Goal: Task Accomplishment & Management: Manage account settings

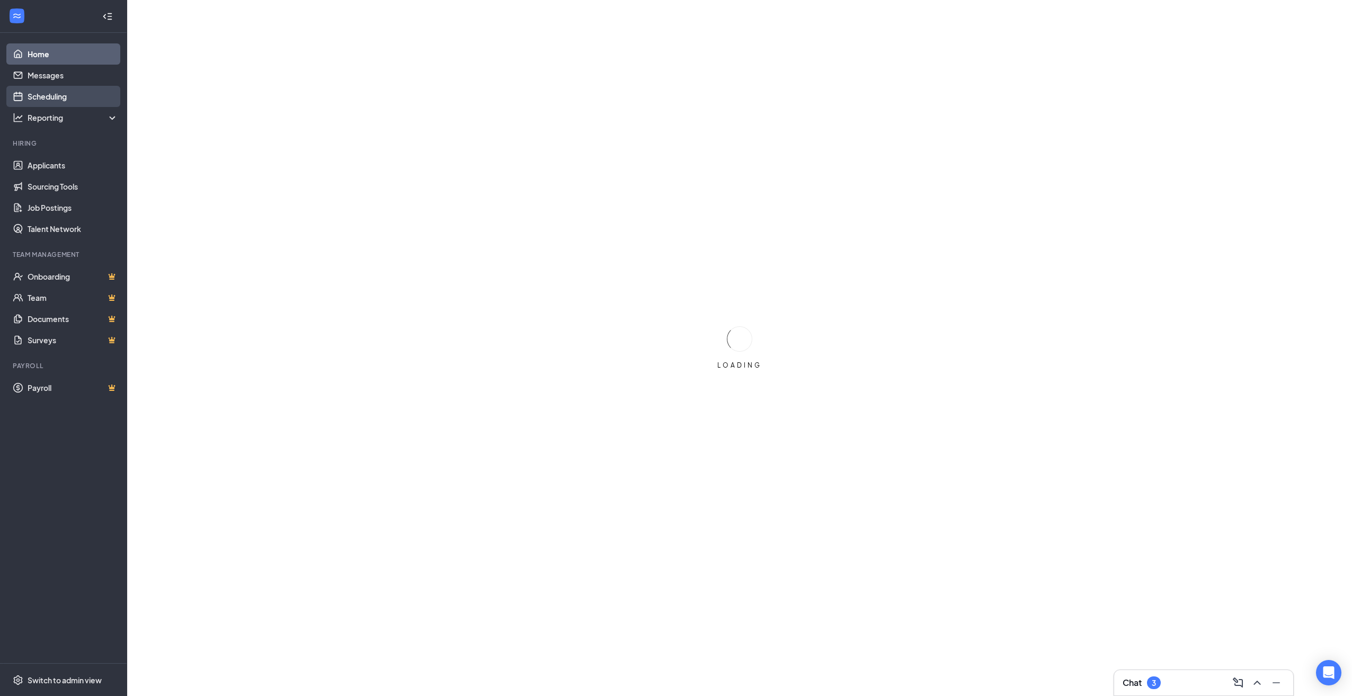
click at [42, 94] on link "Scheduling" at bounding box center [73, 96] width 91 height 21
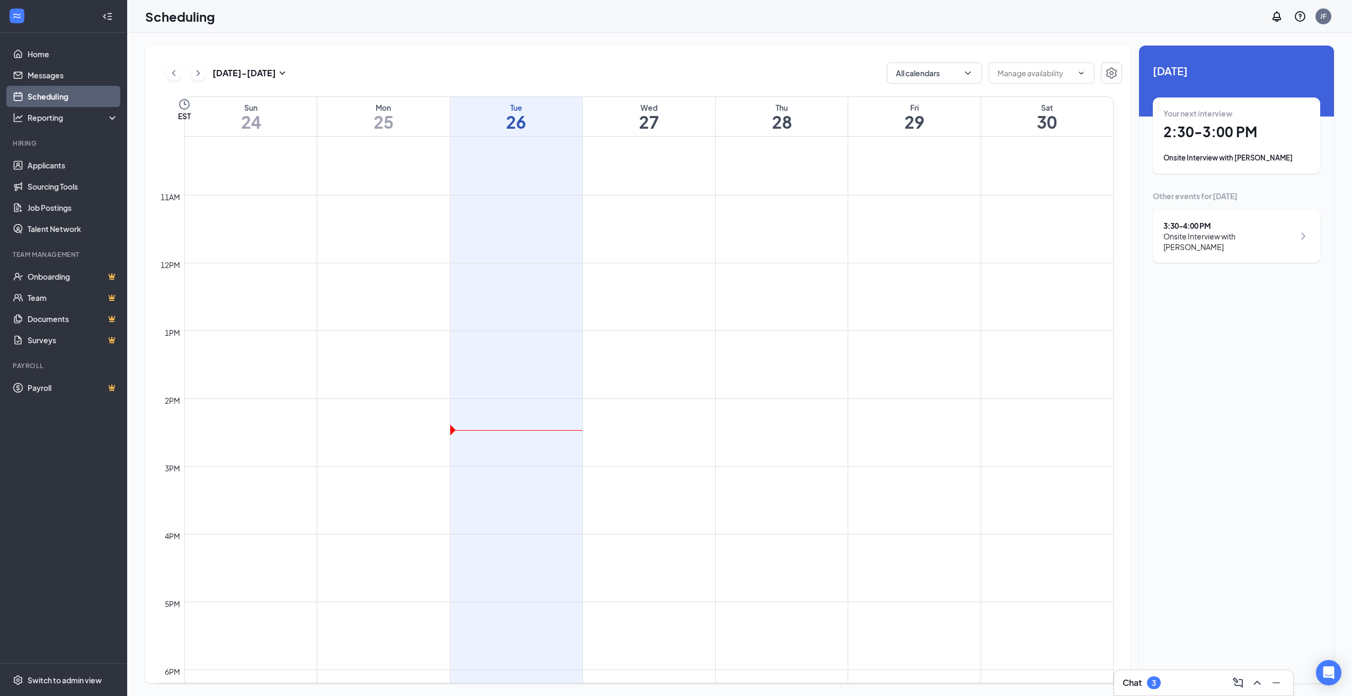
scroll to position [733, 0]
click at [501, 400] on div at bounding box center [516, 404] width 128 height 34
click at [491, 371] on td at bounding box center [649, 378] width 930 height 17
click at [485, 419] on div at bounding box center [516, 404] width 128 height 34
click at [482, 444] on td at bounding box center [649, 446] width 930 height 17
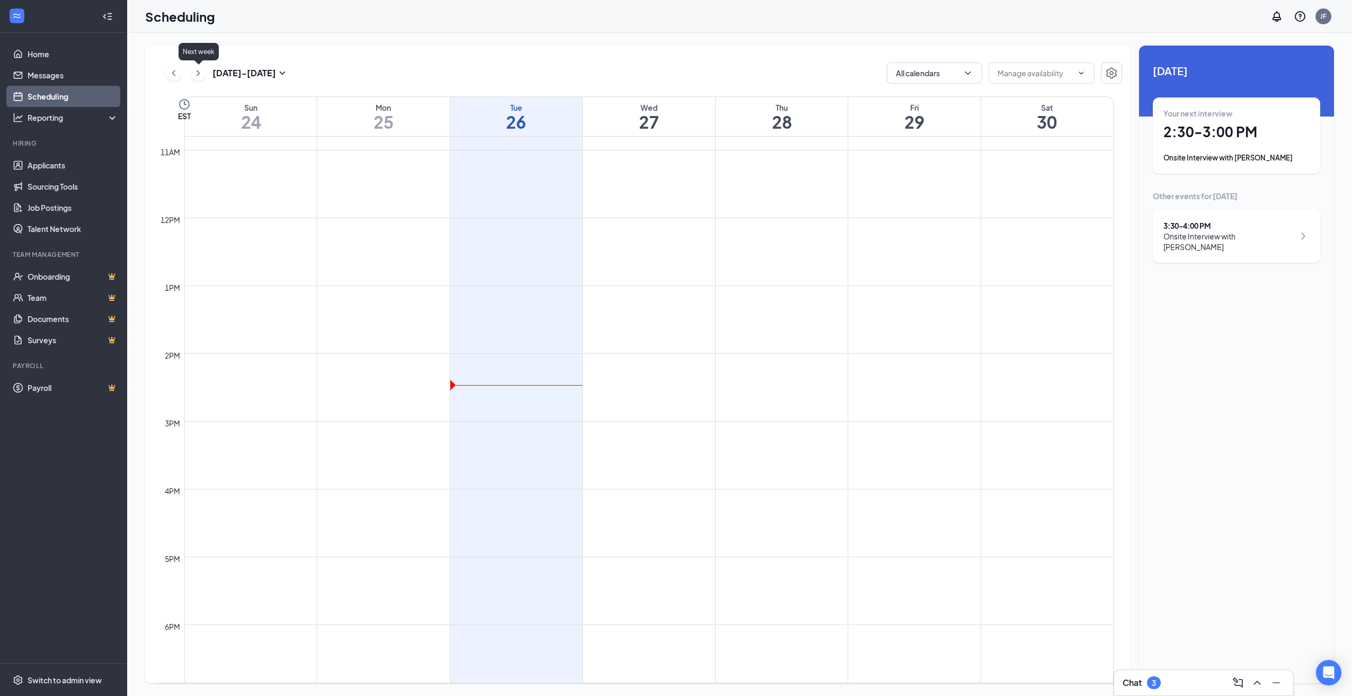
click at [199, 70] on icon "ChevronRight" at bounding box center [198, 73] width 11 height 13
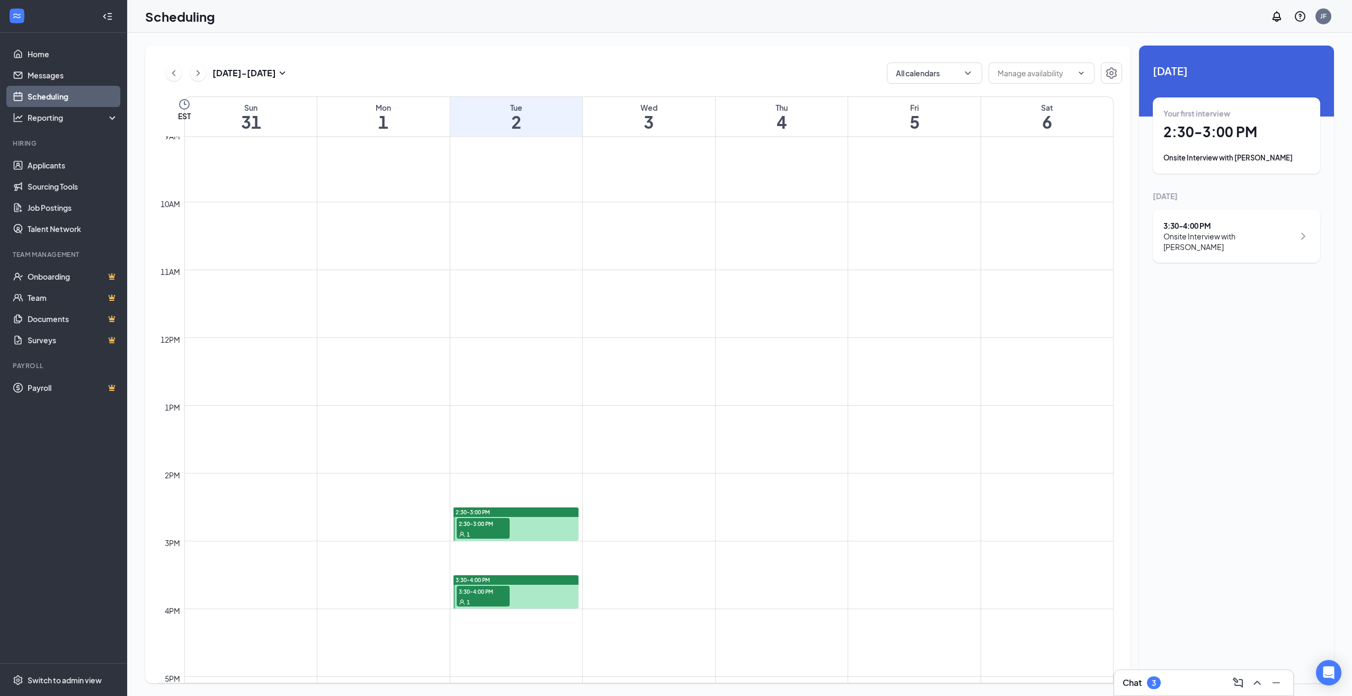
scroll to position [786, 0]
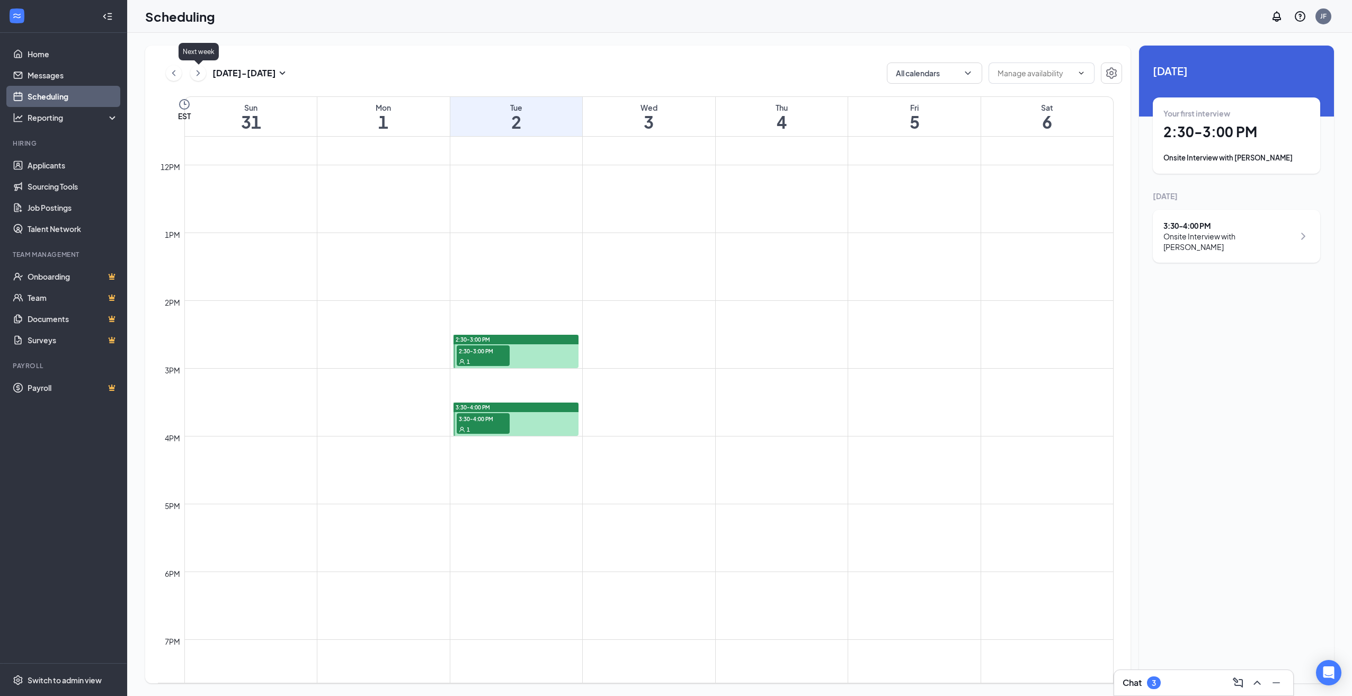
click at [196, 73] on icon "ChevronRight" at bounding box center [198, 73] width 11 height 13
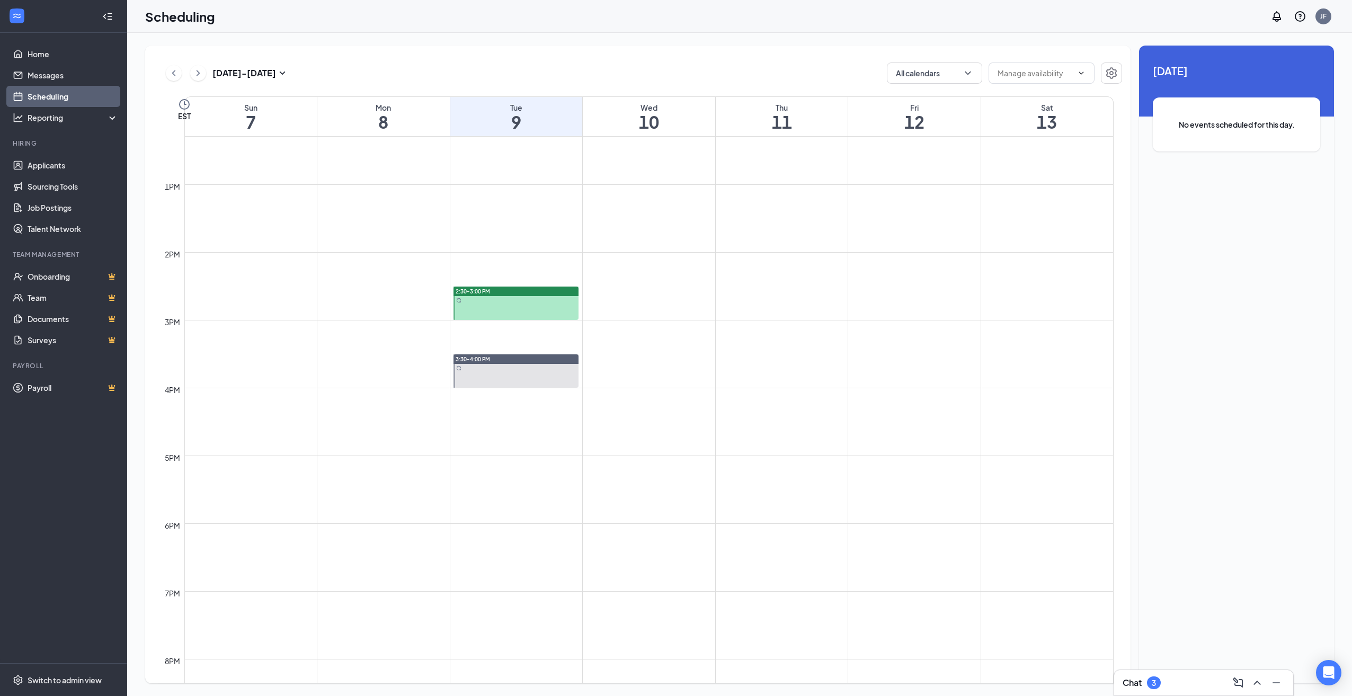
scroll to position [839, 0]
click at [519, 283] on div "2:30-3:00 PM" at bounding box center [516, 287] width 125 height 10
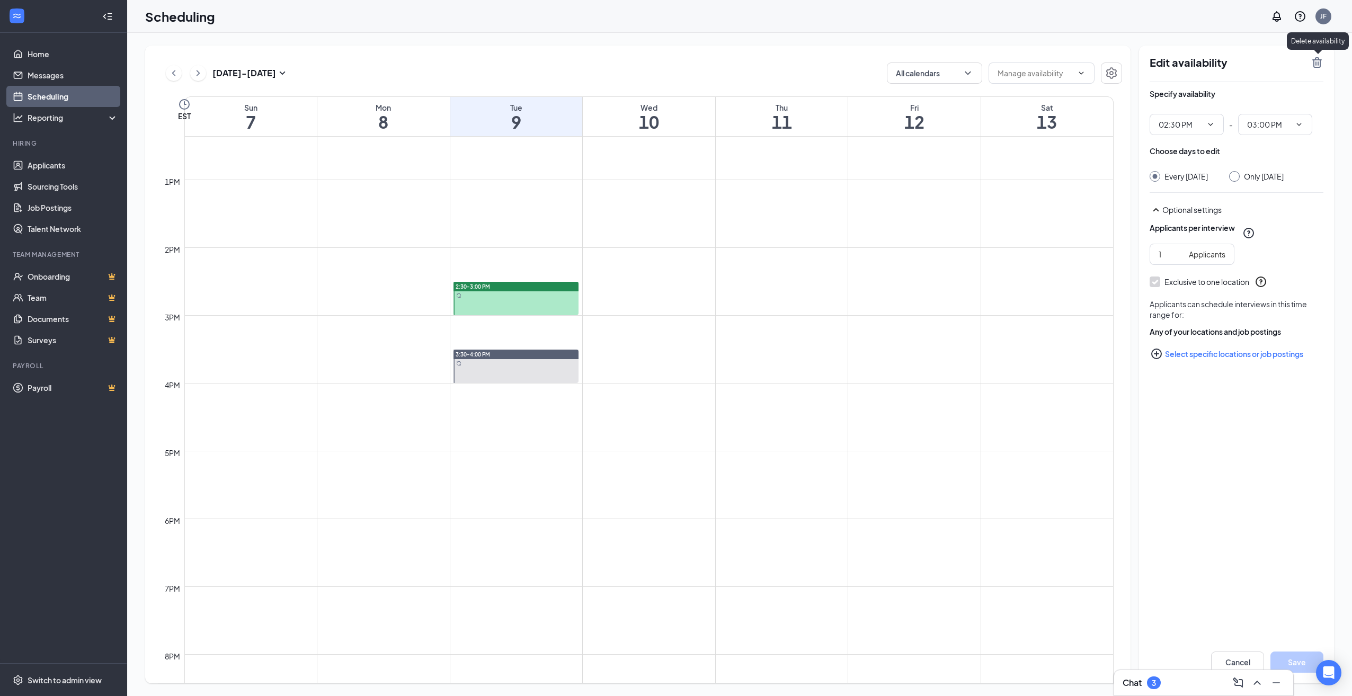
click at [1318, 65] on icon "TrashOutline" at bounding box center [1317, 62] width 13 height 13
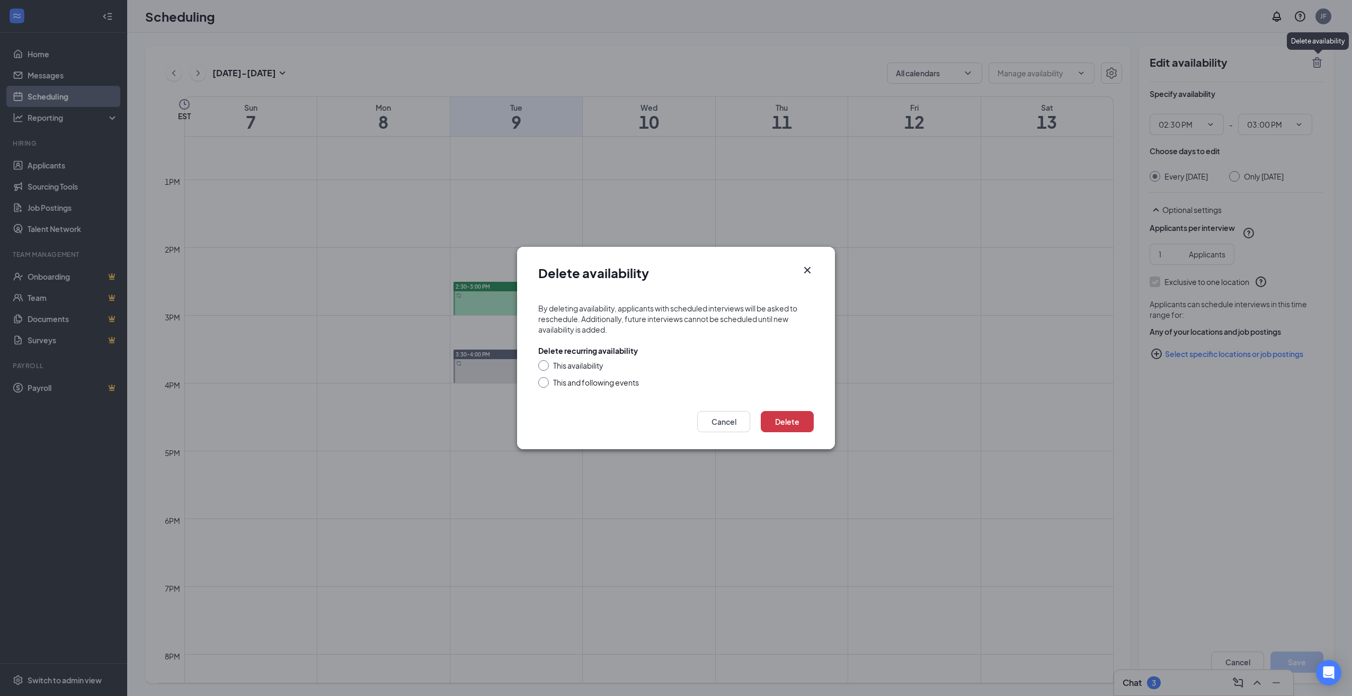
click at [543, 384] on input "This and following events" at bounding box center [541, 380] width 7 height 7
radio input "true"
click at [789, 418] on button "Delete" at bounding box center [787, 421] width 53 height 21
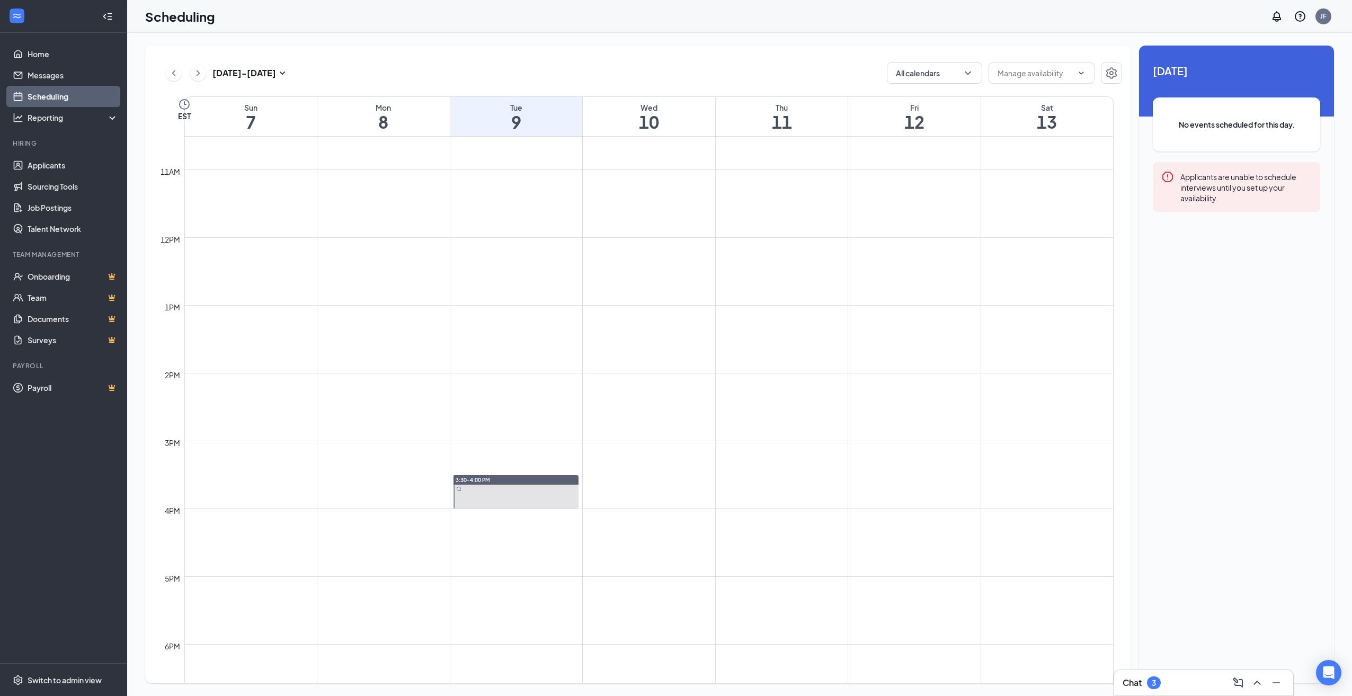
scroll to position [786, 0]
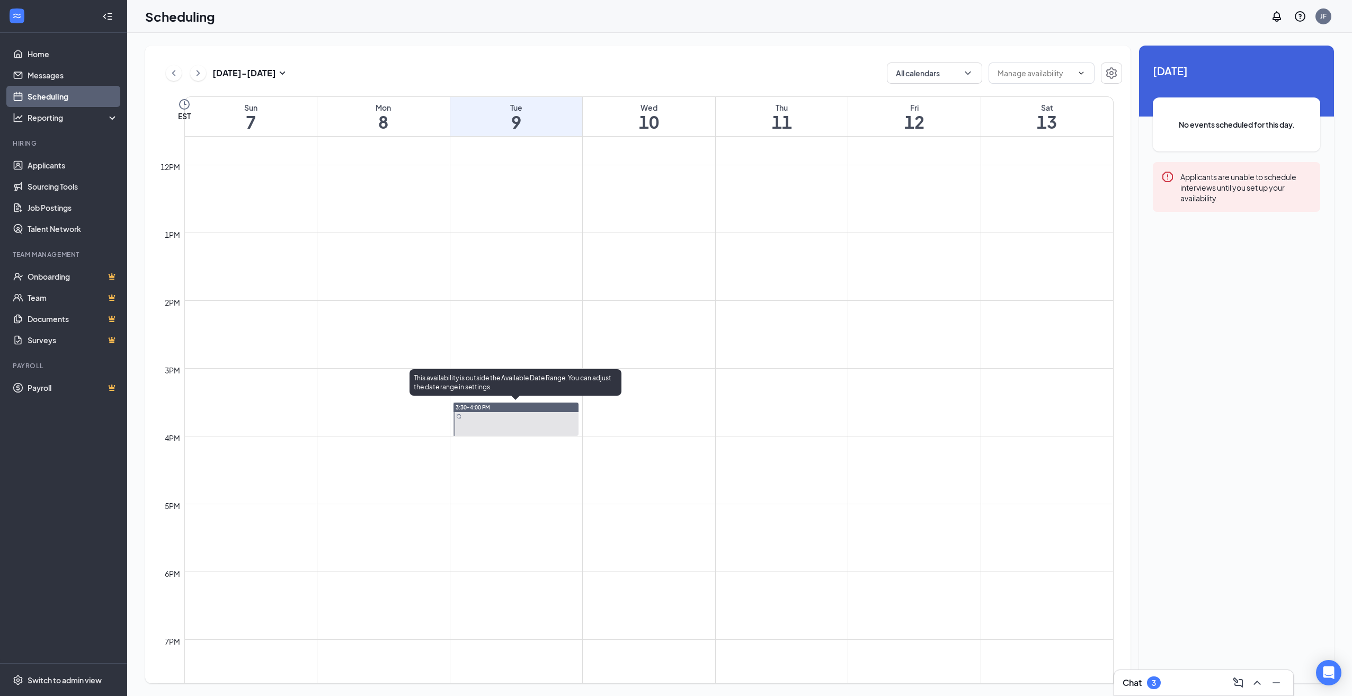
click at [505, 407] on div "3:30-4:00 PM" at bounding box center [516, 408] width 125 height 10
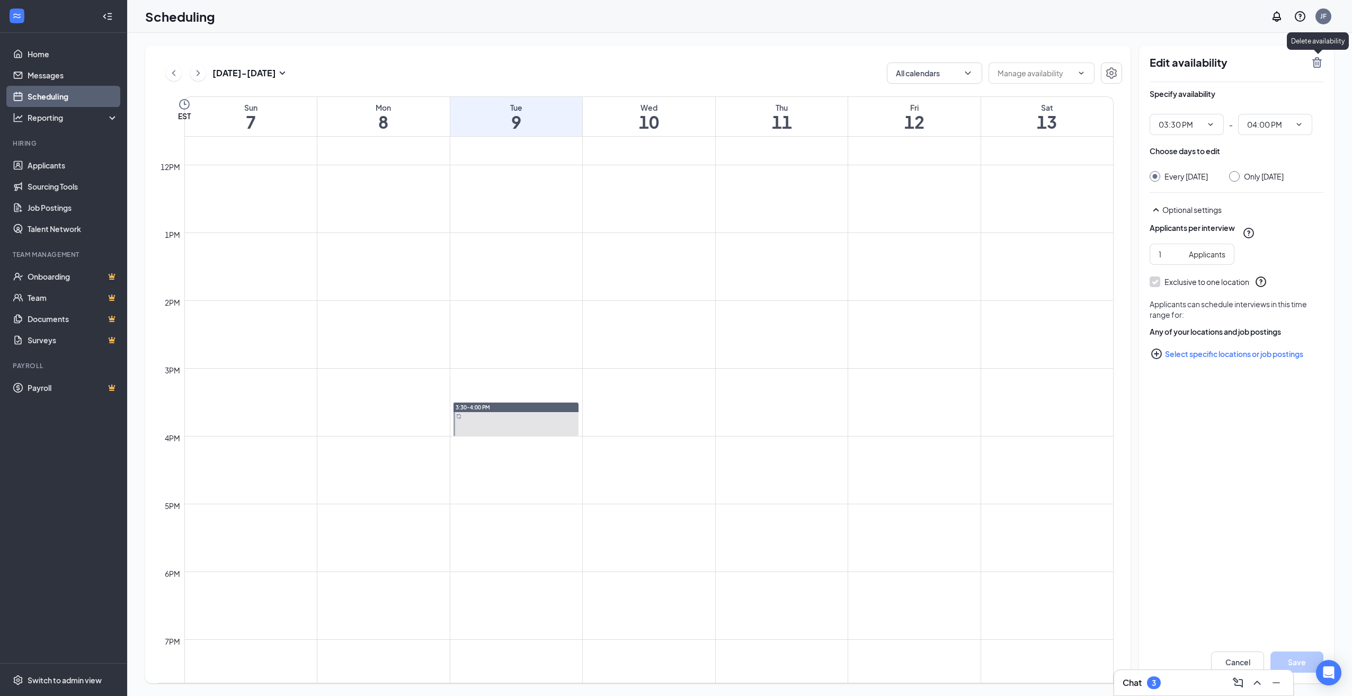
click at [1319, 64] on icon "TrashOutline" at bounding box center [1318, 62] width 10 height 11
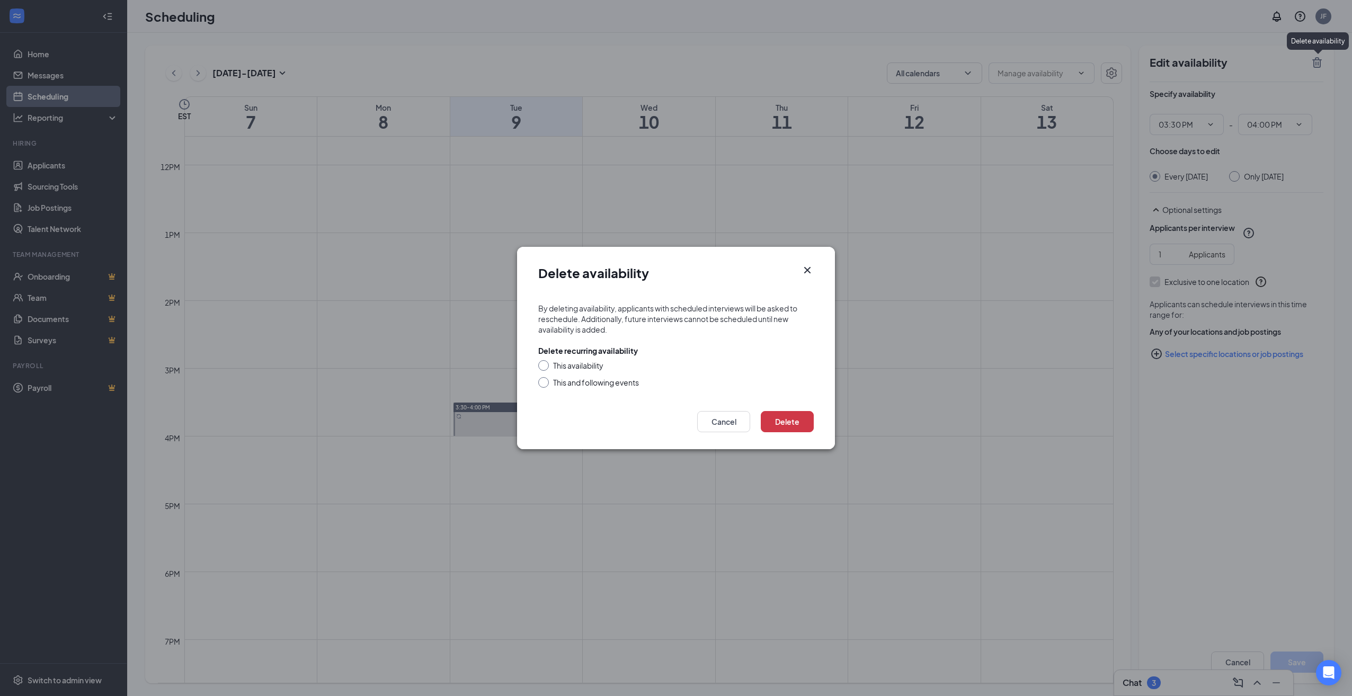
click at [544, 382] on input "This and following events" at bounding box center [541, 380] width 7 height 7
radio input "true"
click at [790, 421] on button "Delete" at bounding box center [787, 421] width 53 height 21
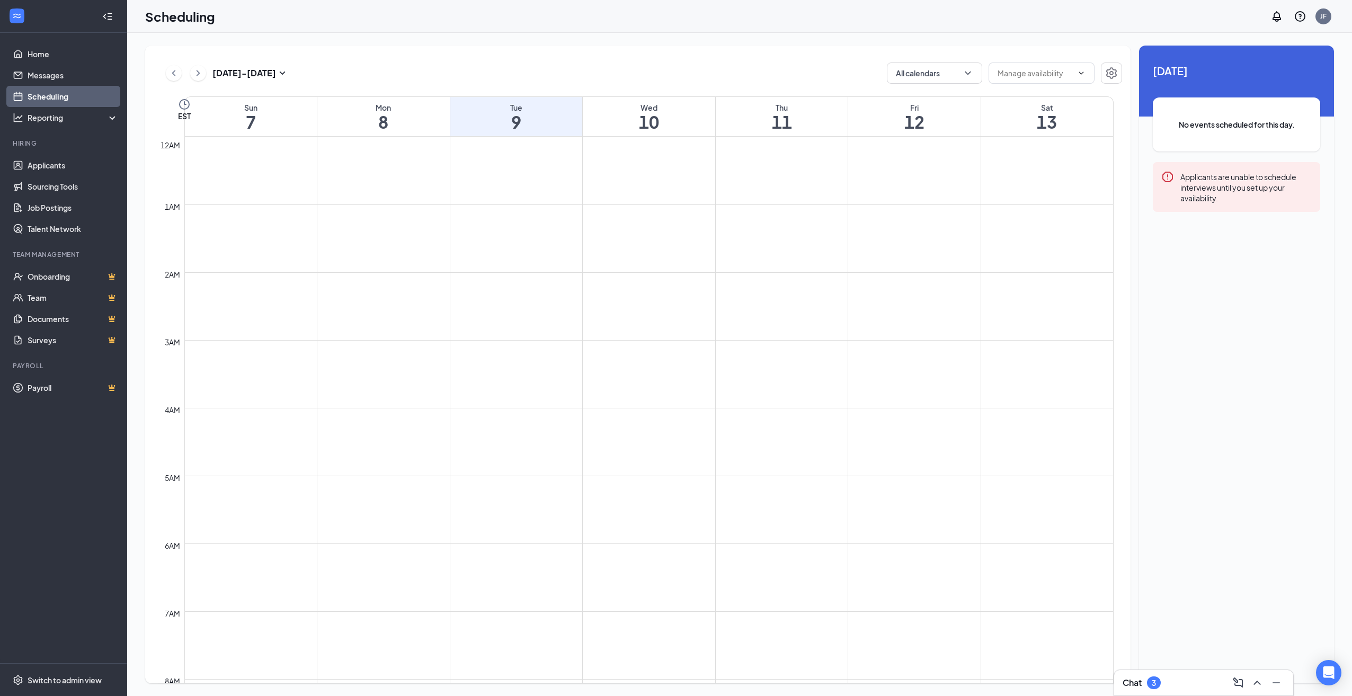
click at [166, 72] on button at bounding box center [174, 73] width 16 height 16
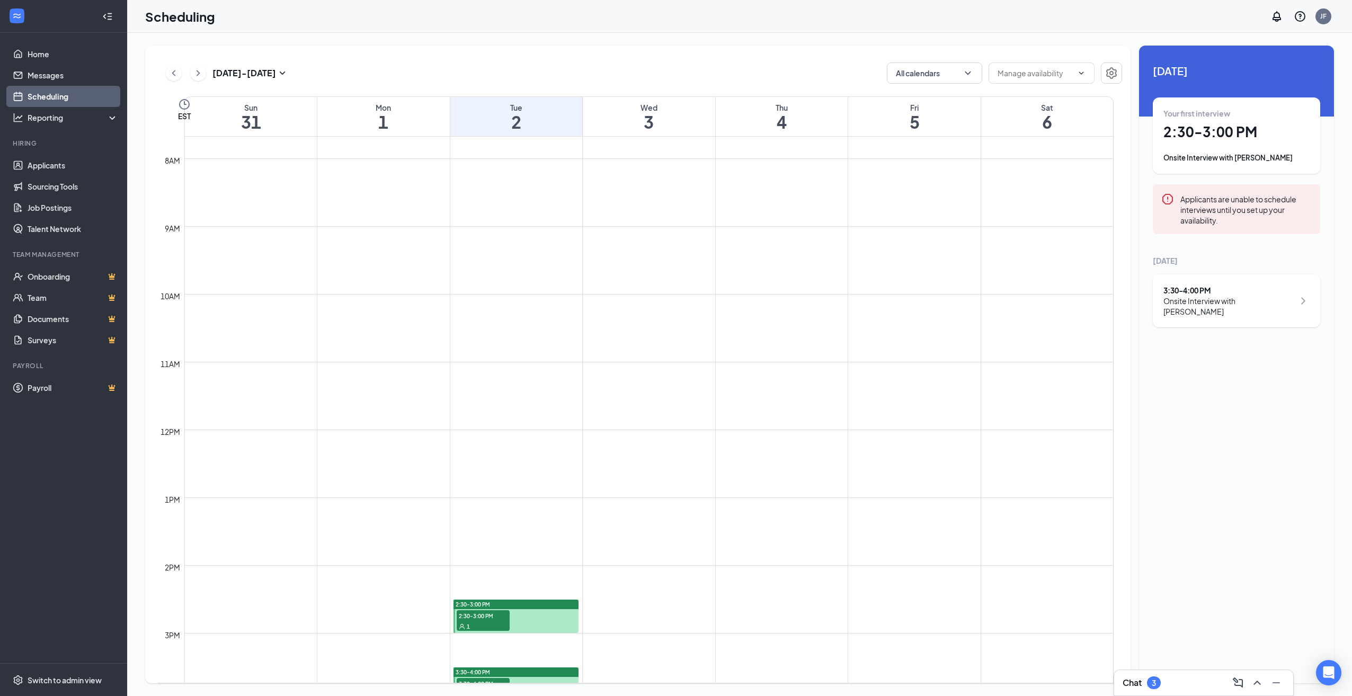
click at [166, 72] on button at bounding box center [174, 73] width 16 height 16
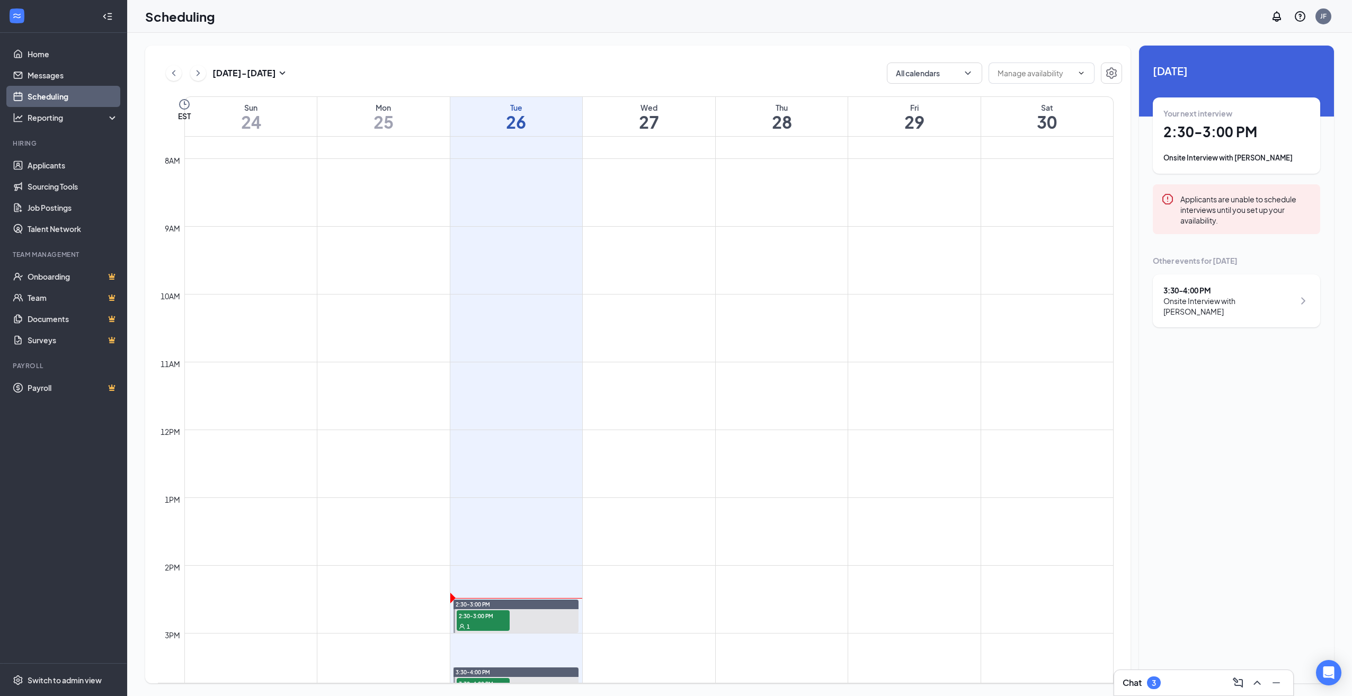
scroll to position [892, 0]
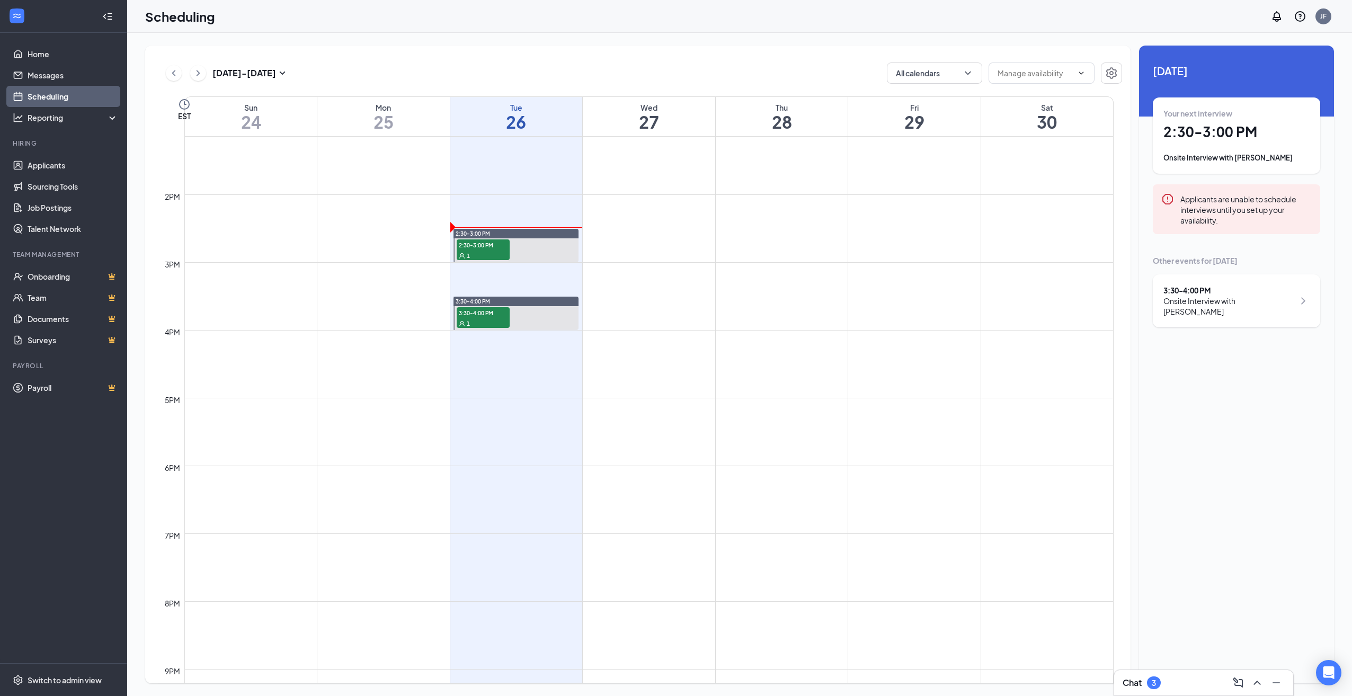
drag, startPoint x: 909, startPoint y: 280, endPoint x: 900, endPoint y: 281, distance: 9.1
click at [908, 280] on td at bounding box center [649, 287] width 930 height 17
click at [1228, 149] on div "Your next interview 2:30 - 3:00 PM Onsite Interview with Terence Wilson" at bounding box center [1237, 135] width 146 height 55
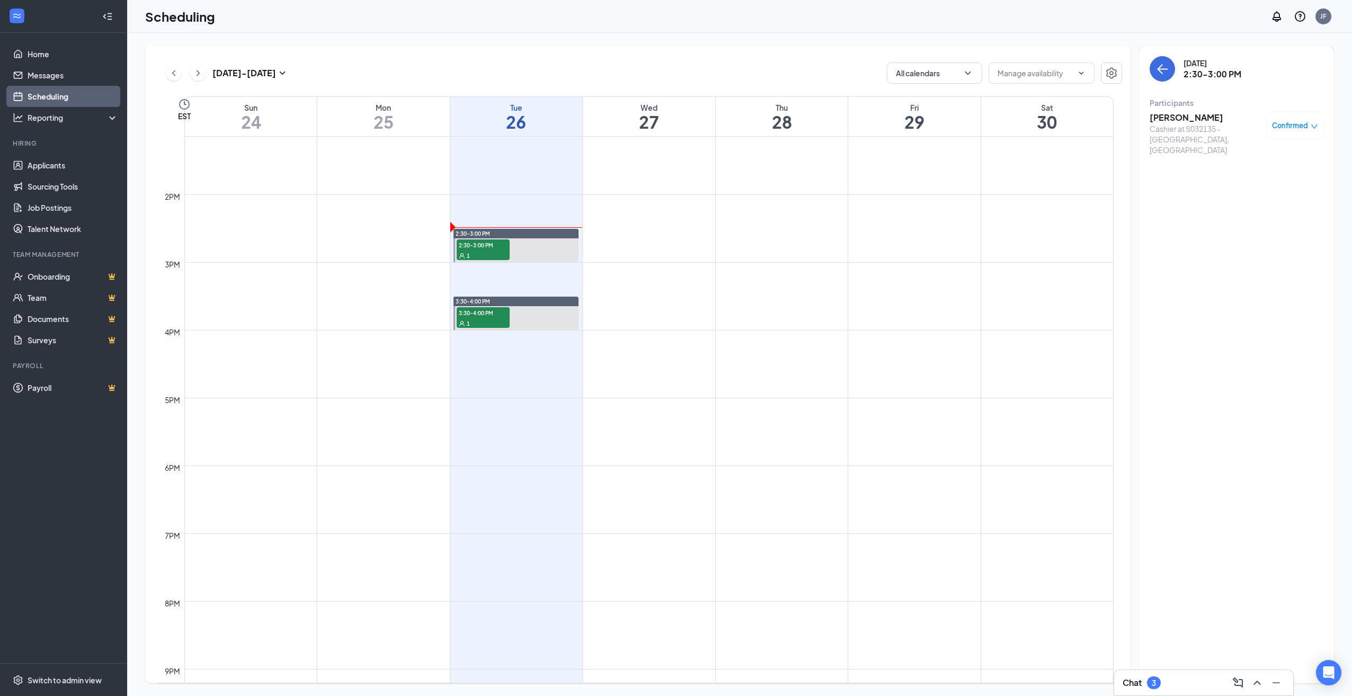
click at [1177, 120] on h3 "Terence Wilson" at bounding box center [1205, 118] width 111 height 12
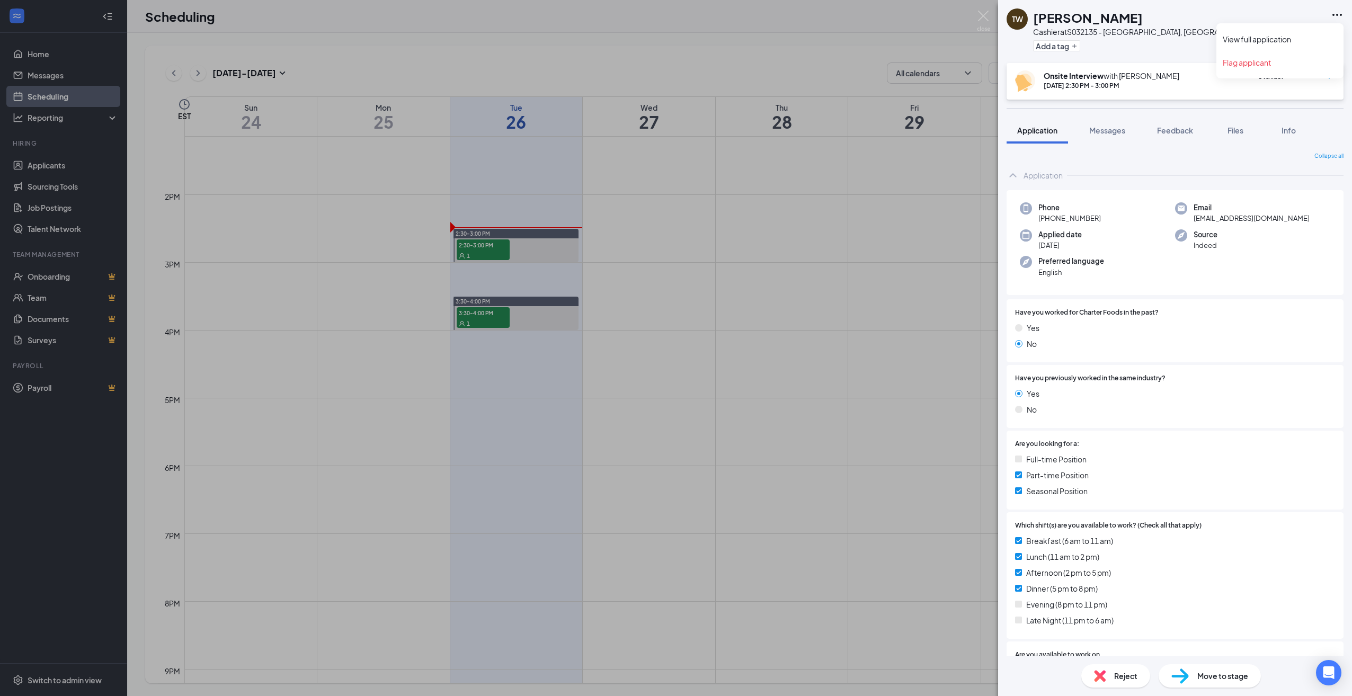
click at [1337, 15] on icon "Ellipses" at bounding box center [1338, 15] width 10 height 2
click at [1241, 41] on link "View full application" at bounding box center [1280, 39] width 114 height 11
click at [983, 15] on img at bounding box center [983, 21] width 13 height 21
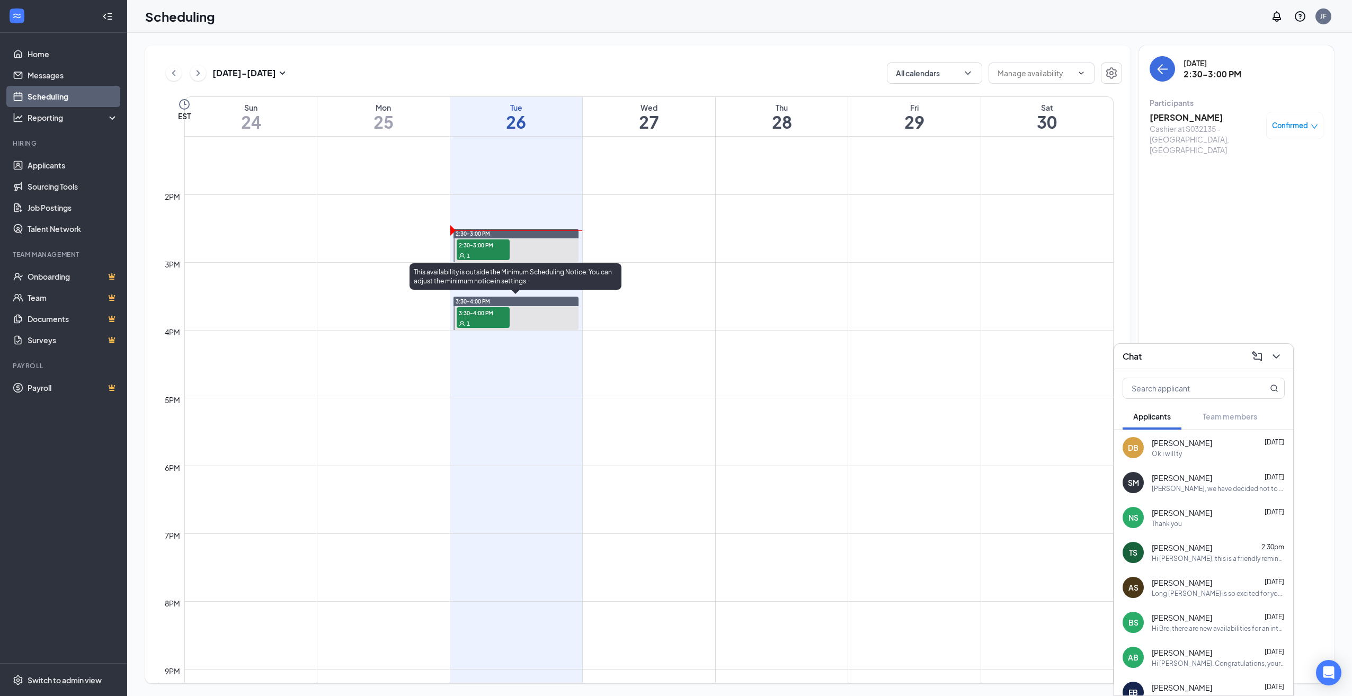
click at [495, 324] on div "1" at bounding box center [483, 323] width 53 height 11
click at [1169, 125] on div "Customer Service / Cashier at S032135 - Sweetwater, TN" at bounding box center [1205, 144] width 111 height 42
drag, startPoint x: 1172, startPoint y: 107, endPoint x: 1165, endPoint y: 116, distance: 10.9
click at [1165, 114] on div "Participants Terri Strickland Customer Service / Cashier at S032135 - Sweetwate…" at bounding box center [1237, 134] width 174 height 72
drag, startPoint x: 1165, startPoint y: 116, endPoint x: 1190, endPoint y: 116, distance: 24.9
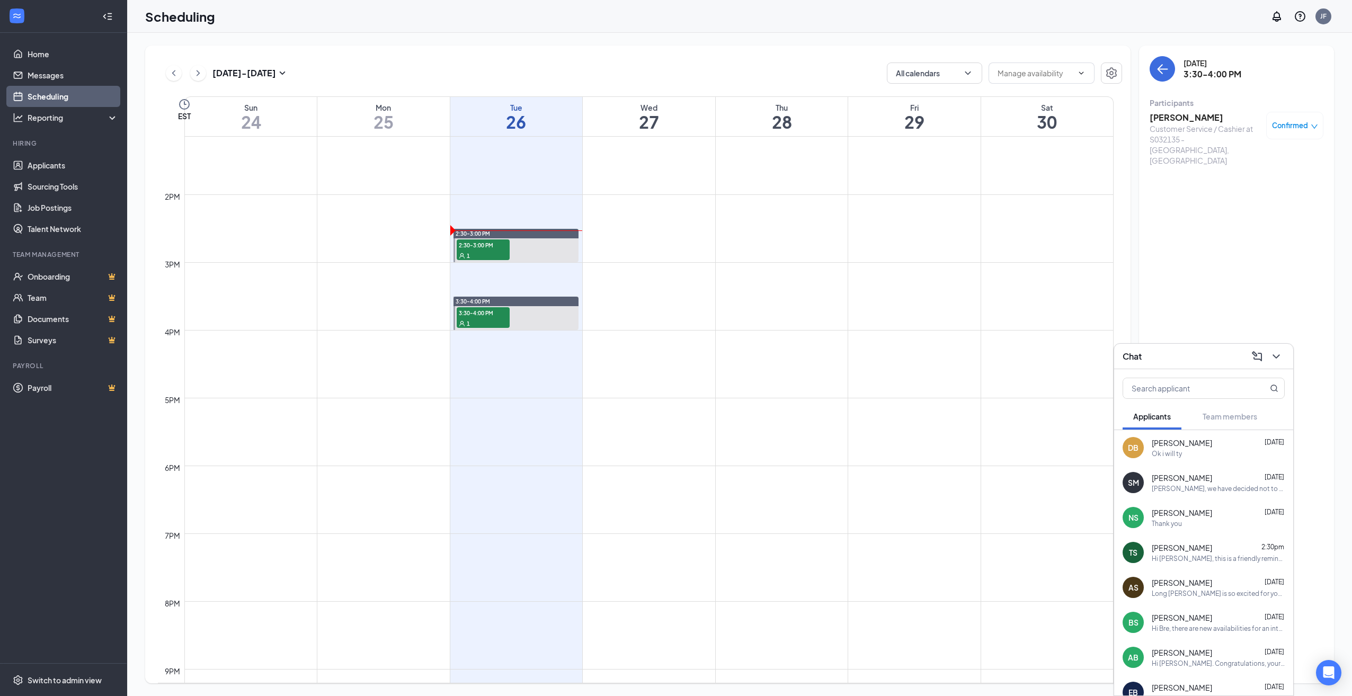
click at [1190, 116] on h3 "[PERSON_NAME]" at bounding box center [1205, 118] width 111 height 12
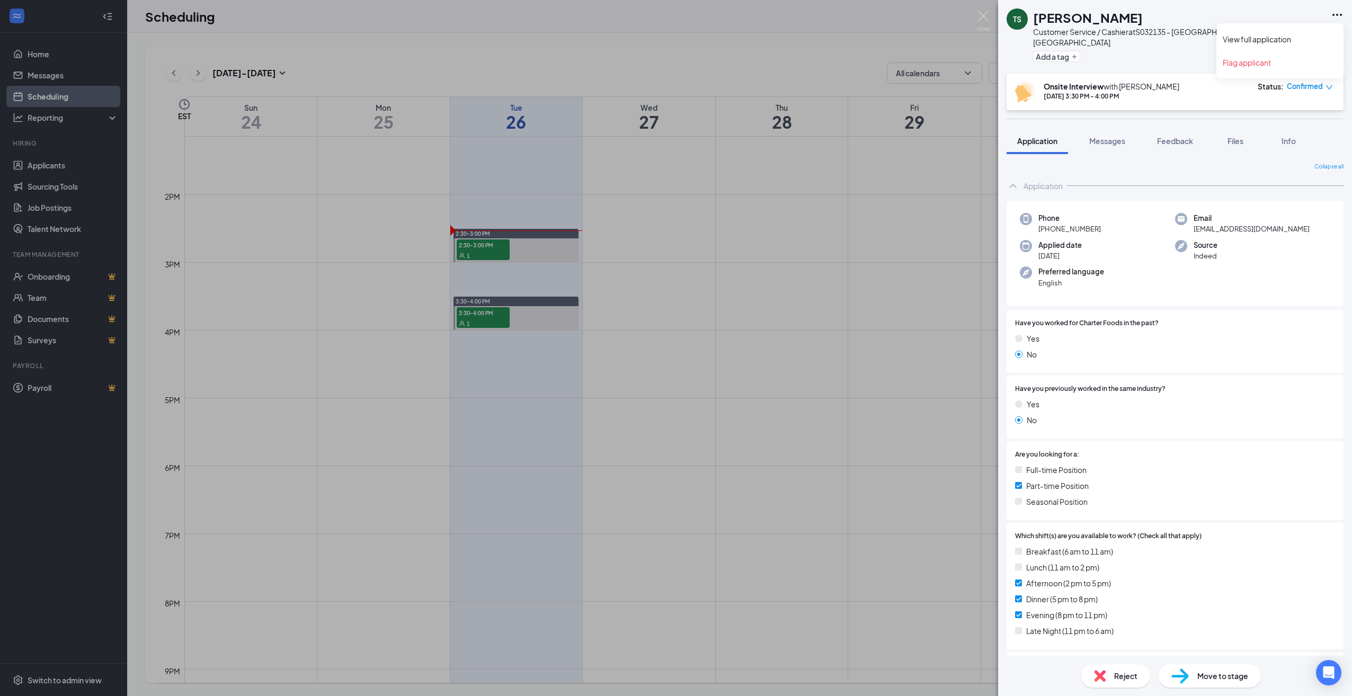
click at [1337, 17] on icon "Ellipses" at bounding box center [1337, 14] width 13 height 13
click at [1240, 41] on link "View full application" at bounding box center [1280, 39] width 114 height 11
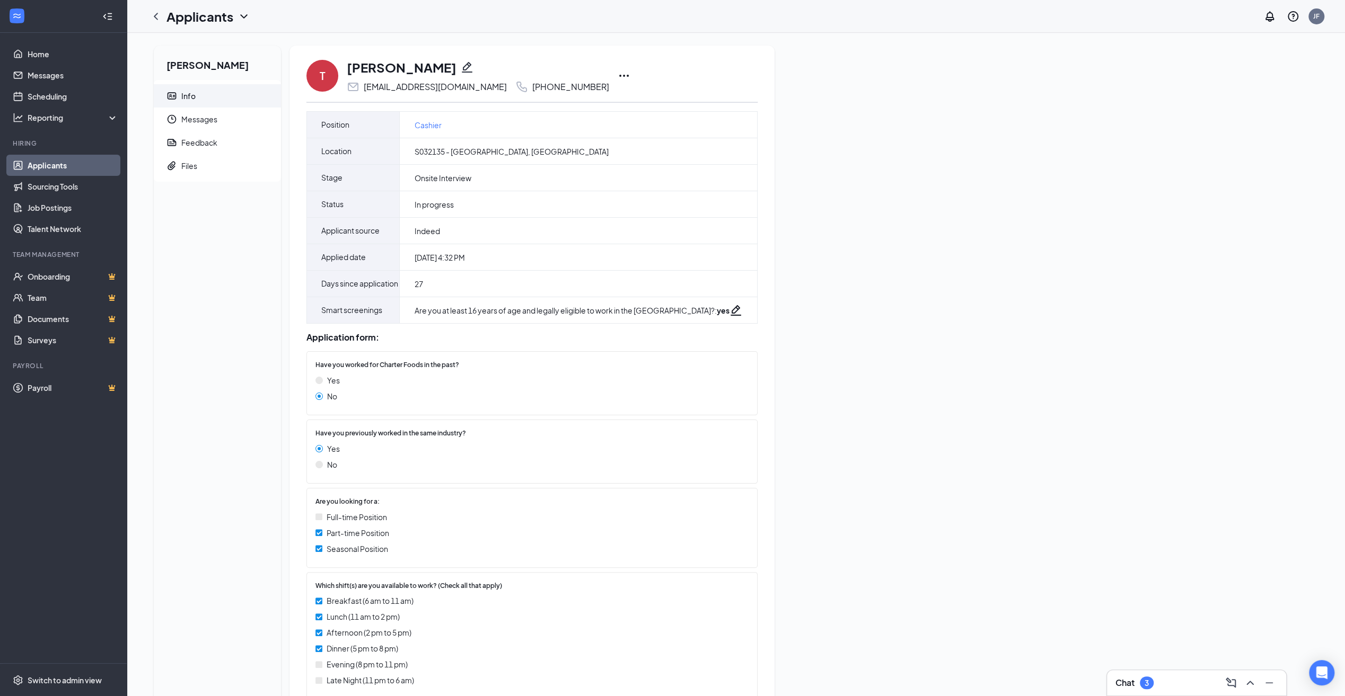
click at [617, 74] on icon "Ellipses" at bounding box center [623, 75] width 13 height 13
click at [617, 422] on p "Print applicant" at bounding box center [647, 420] width 91 height 11
click at [1183, 681] on div "Chat 3" at bounding box center [1196, 683] width 162 height 17
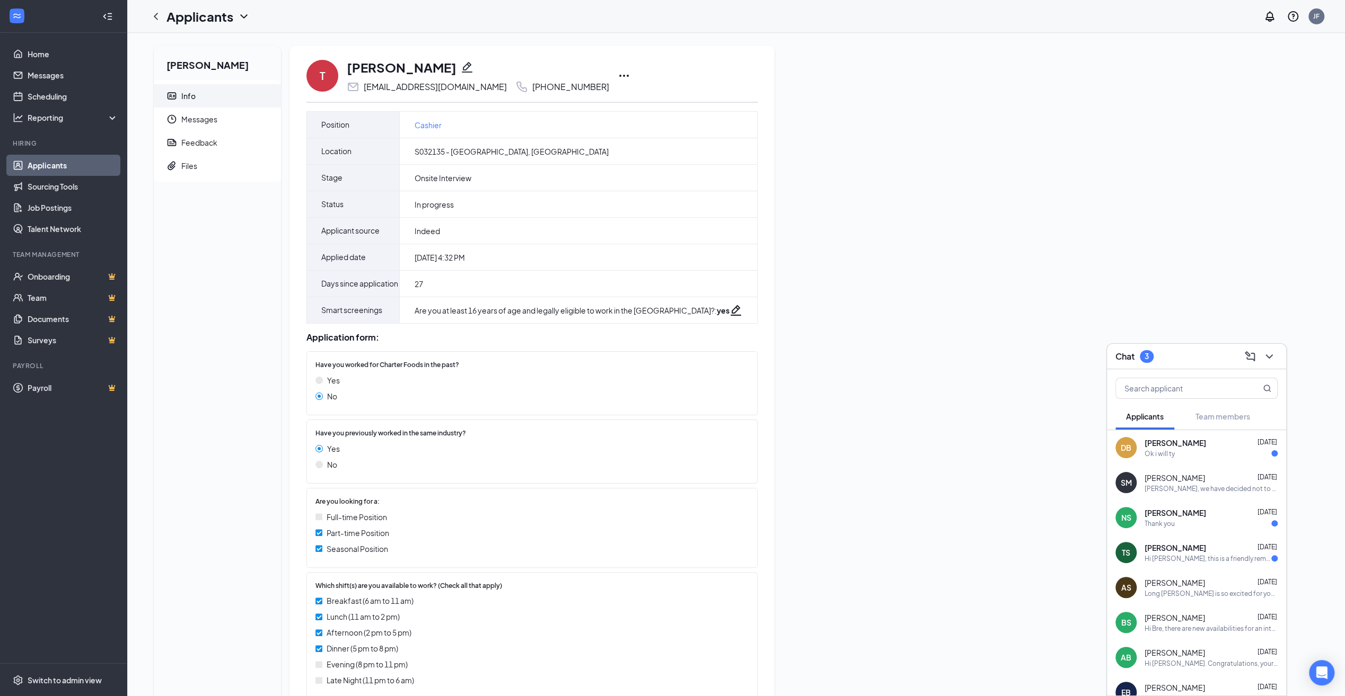
click at [1189, 558] on div "Hi Terri Strickland, this is a friendly reminder. Your meeting with Long John S…" at bounding box center [1207, 558] width 127 height 9
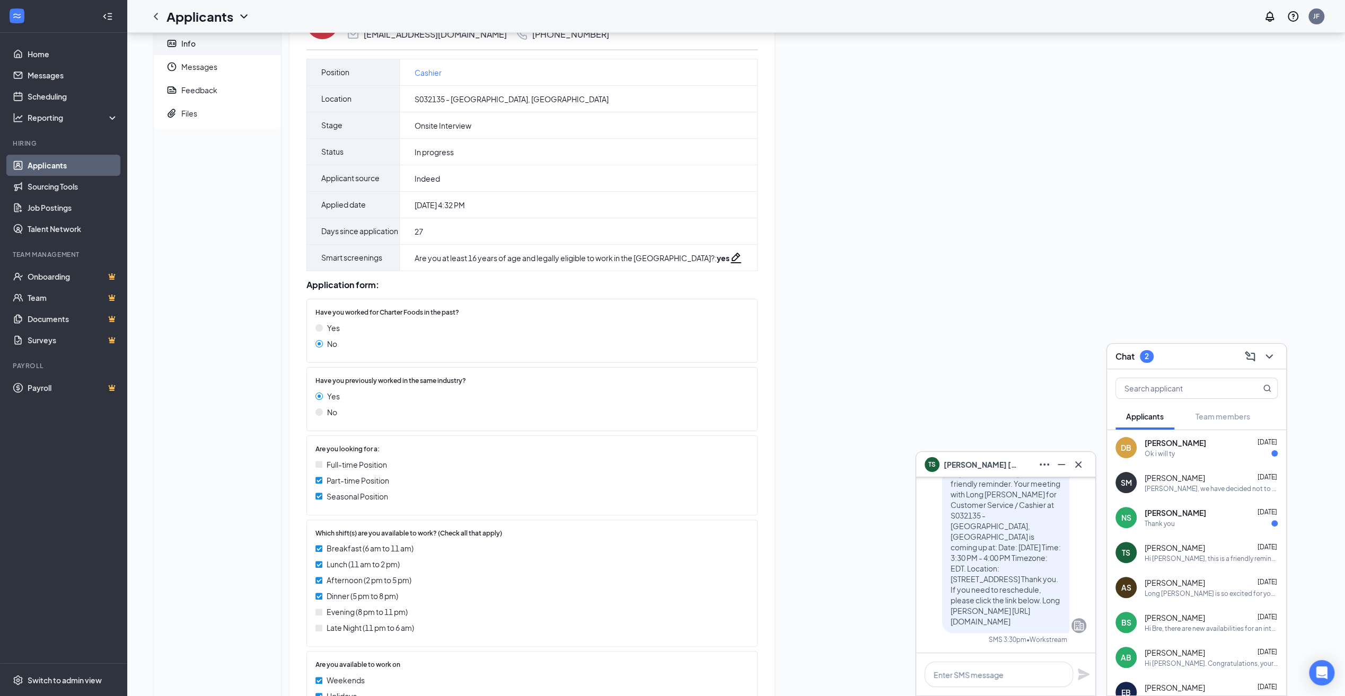
scroll to position [53, 0]
click at [1172, 523] on div "Thank you" at bounding box center [1159, 523] width 30 height 9
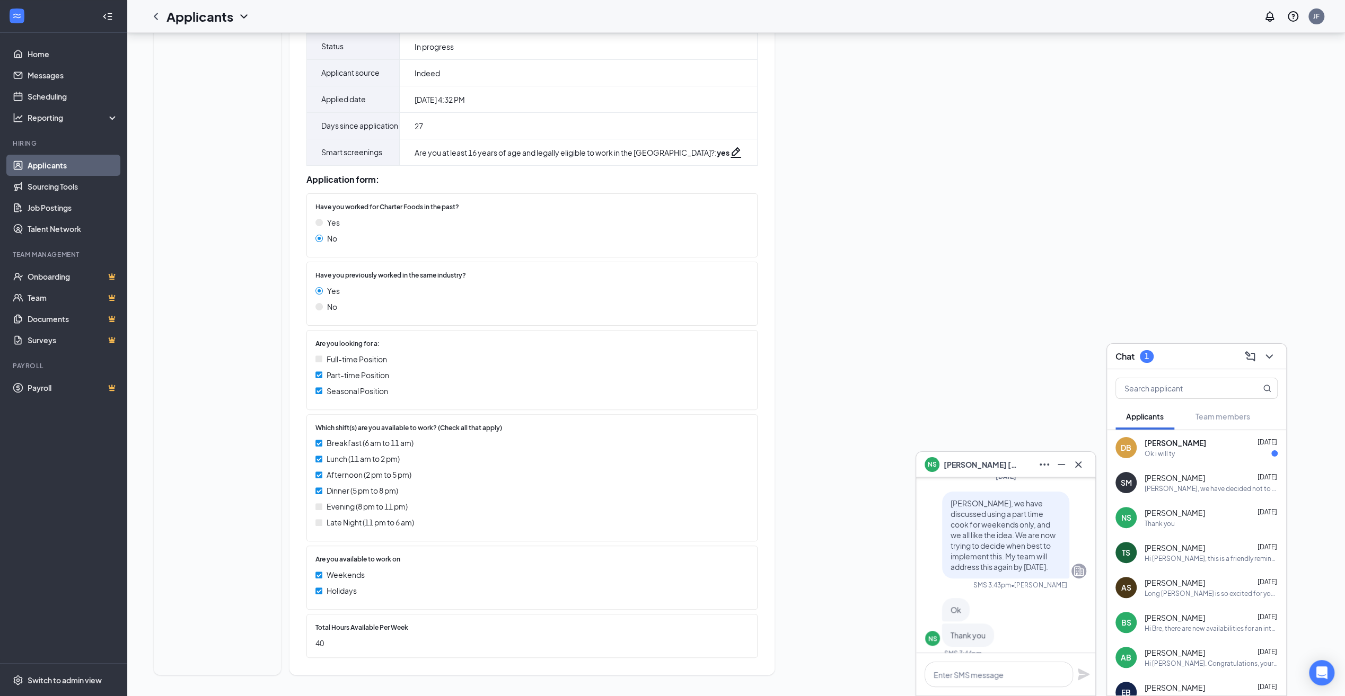
scroll to position [0, 0]
click at [1154, 448] on span "Daniel Britton" at bounding box center [1174, 443] width 61 height 11
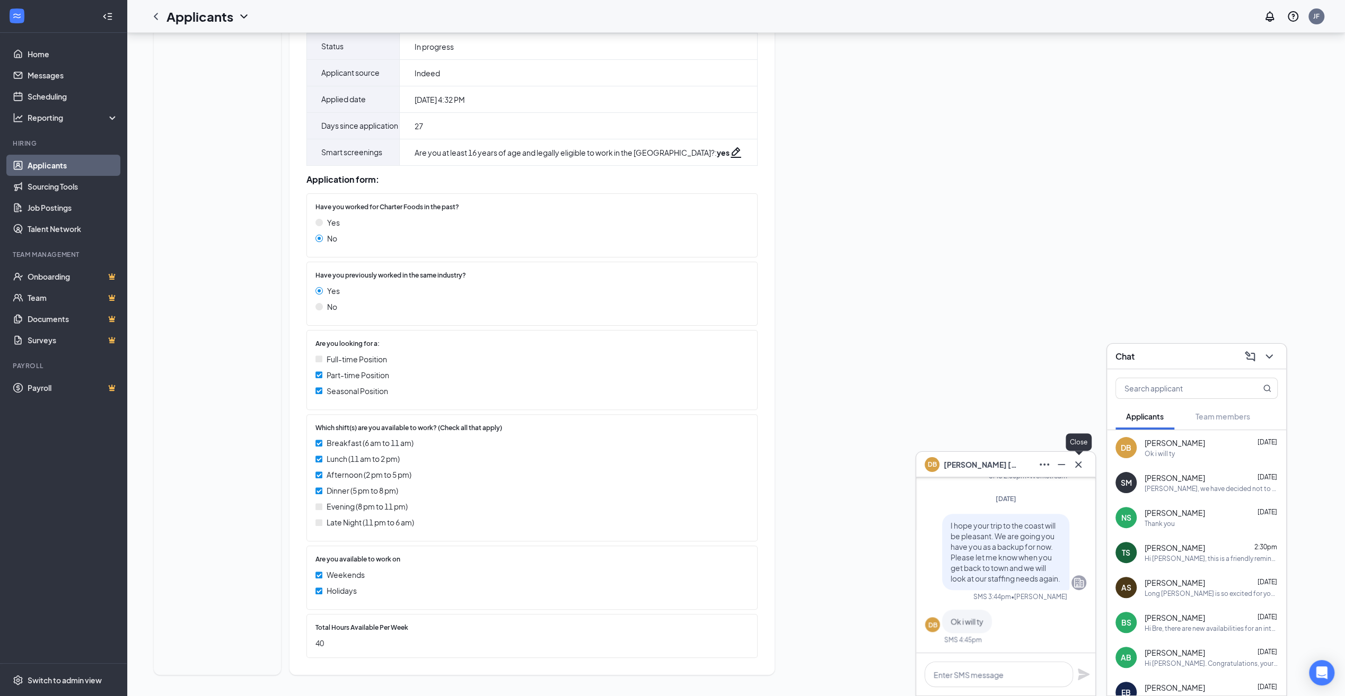
click at [1076, 460] on icon "Cross" at bounding box center [1078, 464] width 13 height 13
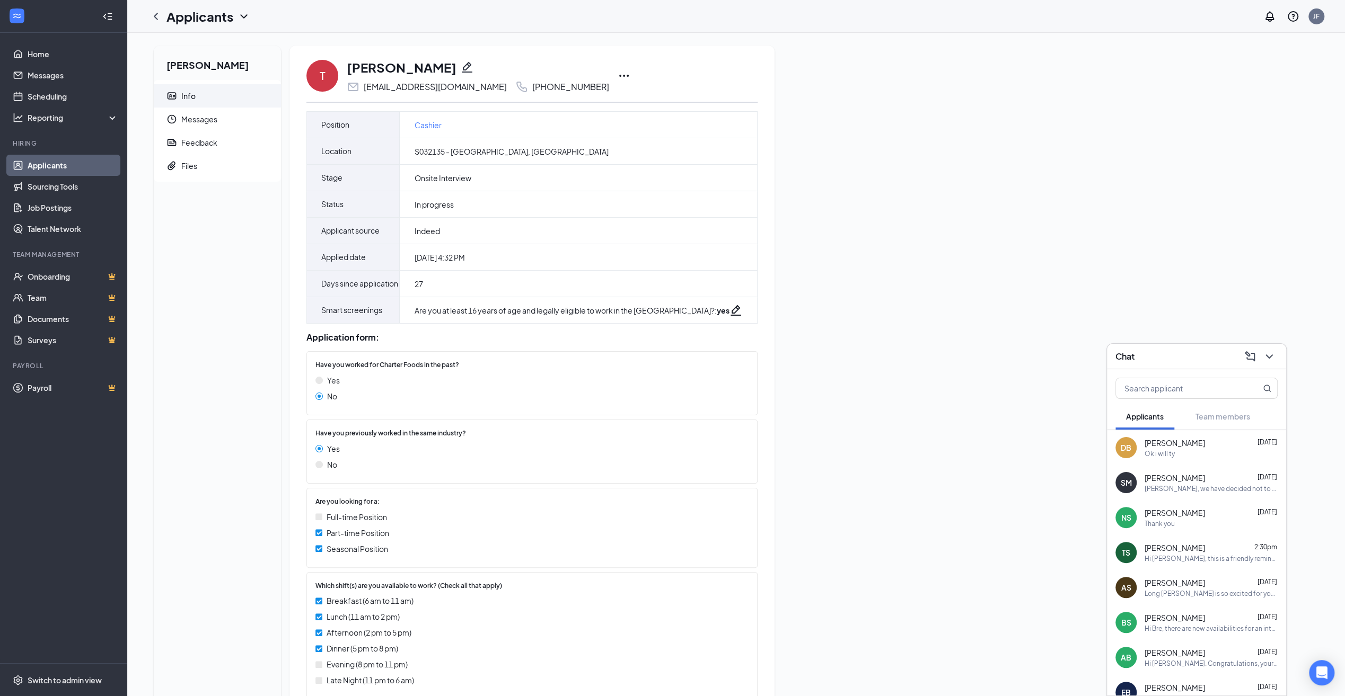
click at [617, 74] on icon "Ellipses" at bounding box center [623, 75] width 13 height 13
click at [810, 98] on div "Terence Wilson Info Messages Feedback Files T Terence Wilson terencewilson031@g…" at bounding box center [735, 444] width 1181 height 796
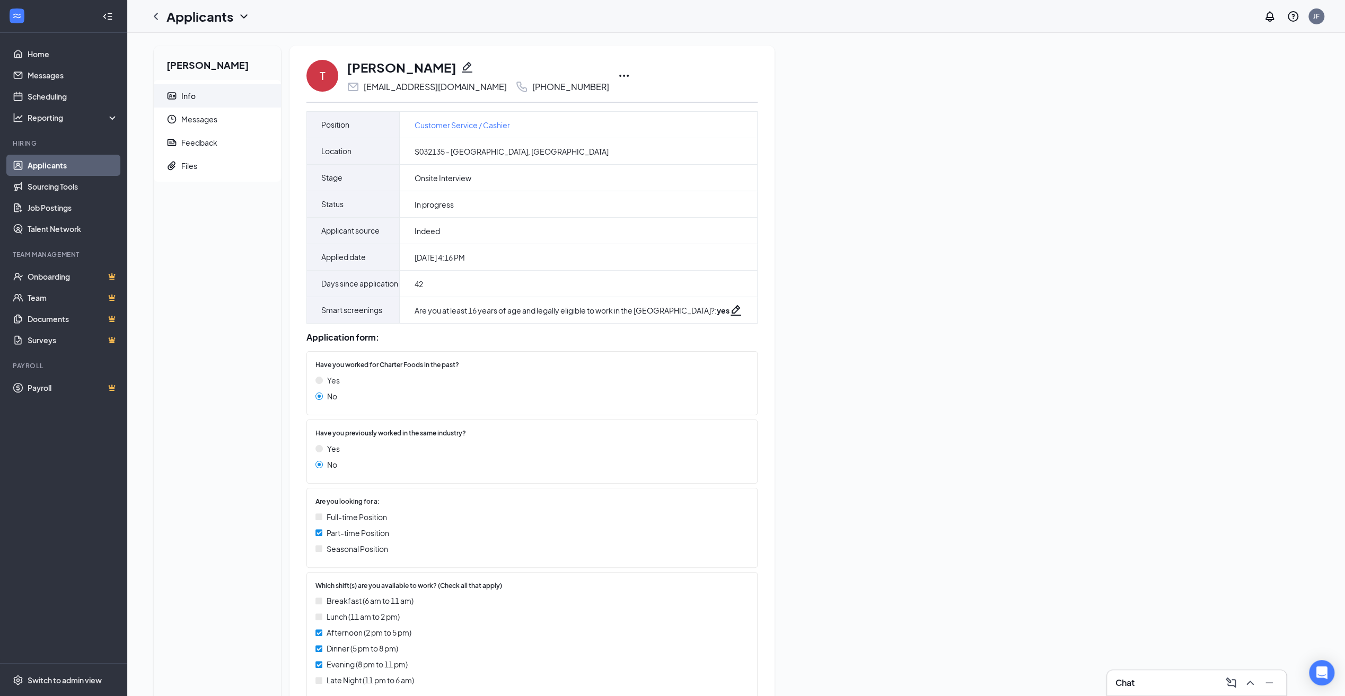
click at [617, 74] on icon "Ellipses" at bounding box center [623, 75] width 13 height 13
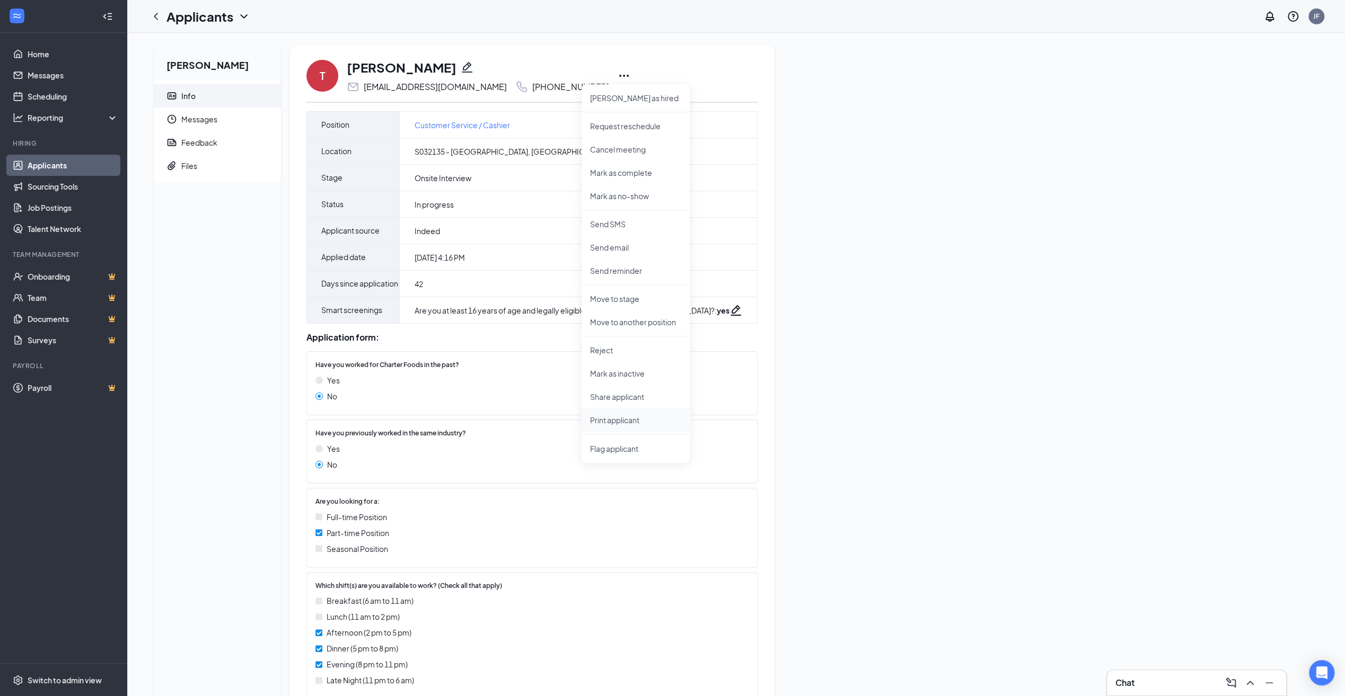
click at [606, 425] on p "Print applicant" at bounding box center [635, 420] width 91 height 11
